Goal: Task Accomplishment & Management: Manage account settings

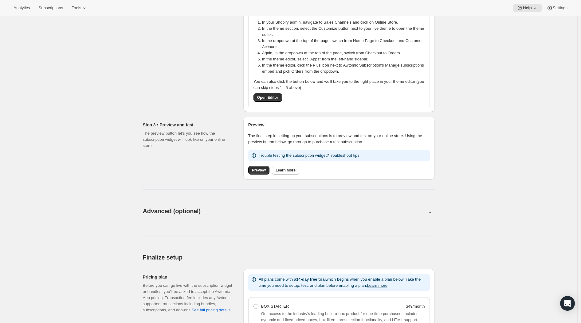
scroll to position [366, 0]
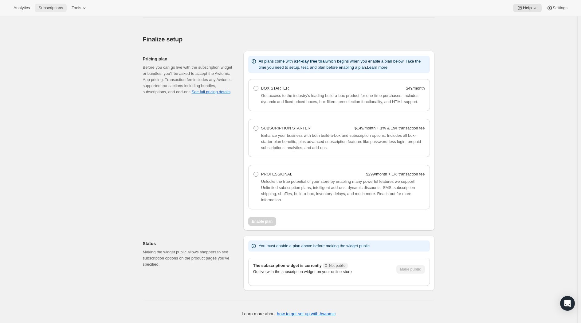
click at [58, 6] on span "Subscriptions" at bounding box center [50, 8] width 25 height 5
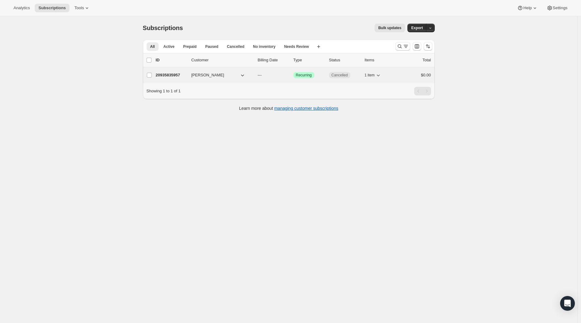
click at [162, 76] on p "20935835957" at bounding box center [171, 75] width 31 height 6
